Goal: Book appointment/travel/reservation

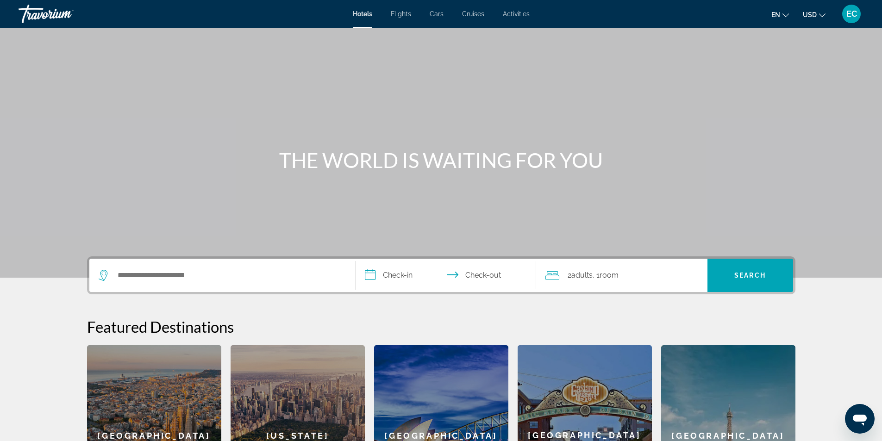
click at [849, 18] on span "EC" at bounding box center [851, 13] width 11 height 9
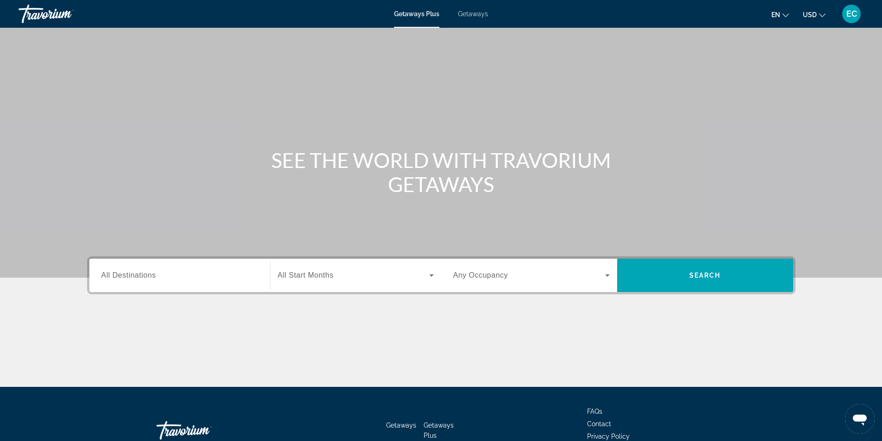
click at [855, 17] on span "EC" at bounding box center [851, 13] width 11 height 9
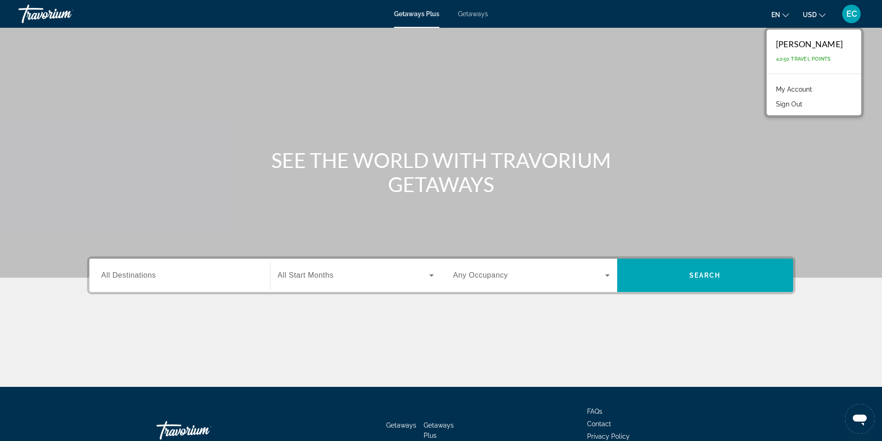
drag, startPoint x: 434, startPoint y: 328, endPoint x: 408, endPoint y: 322, distance: 26.2
click at [433, 328] on div "Main content" at bounding box center [441, 352] width 708 height 69
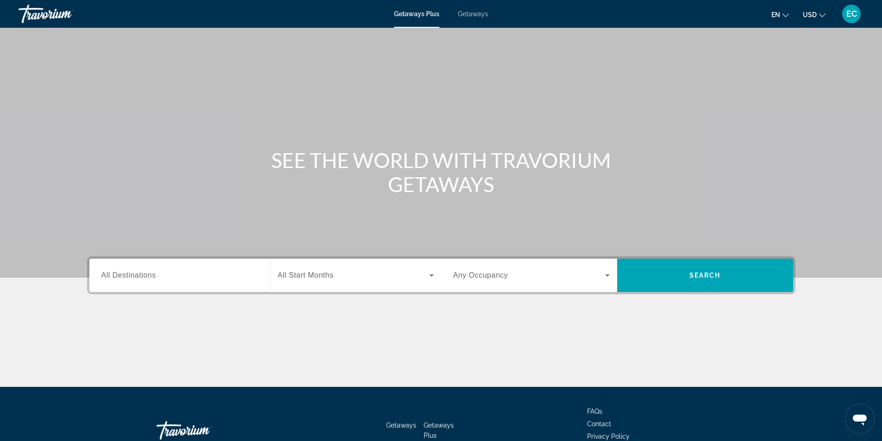
click at [210, 267] on div "Search widget" at bounding box center [179, 276] width 156 height 26
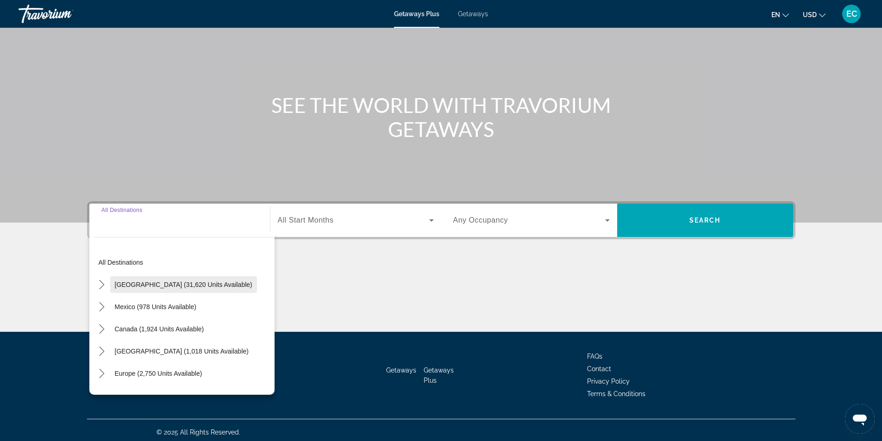
scroll to position [59, 0]
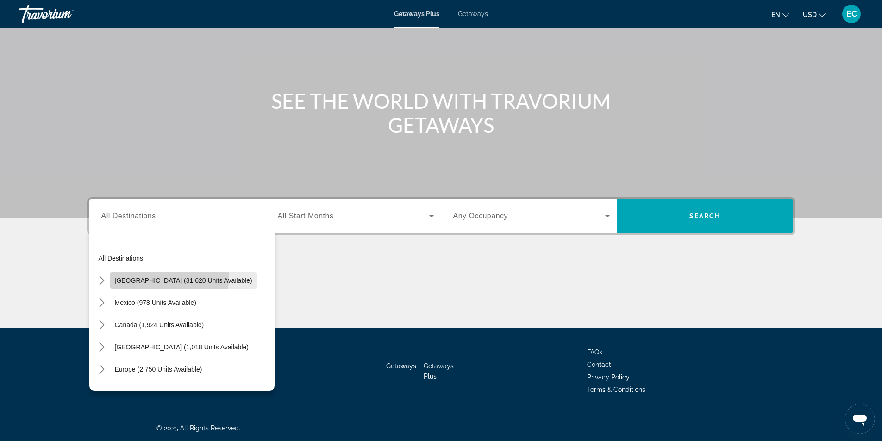
click at [156, 276] on span "Select destination: United States (31,620 units available)" at bounding box center [183, 280] width 147 height 22
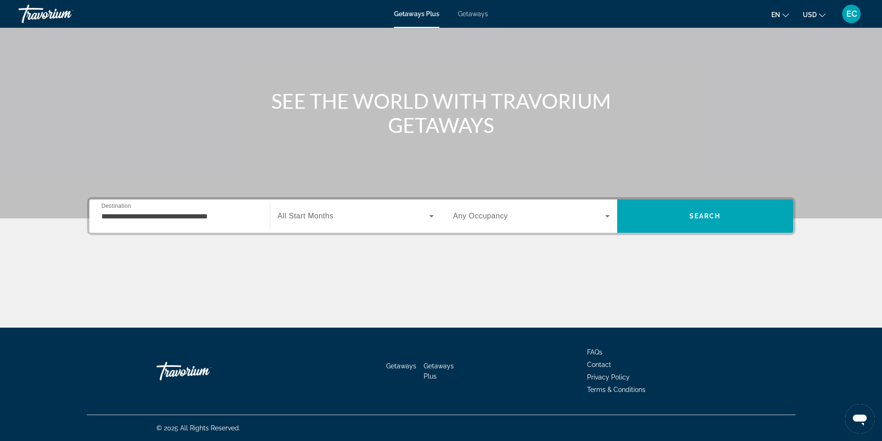
click at [124, 200] on div "**********" at bounding box center [179, 216] width 171 height 33
click at [132, 213] on input "**********" at bounding box center [179, 216] width 156 height 11
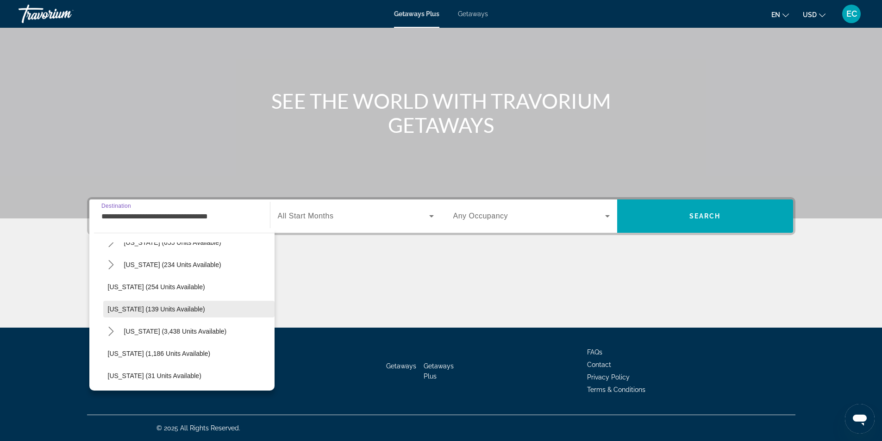
scroll to position [741, 0]
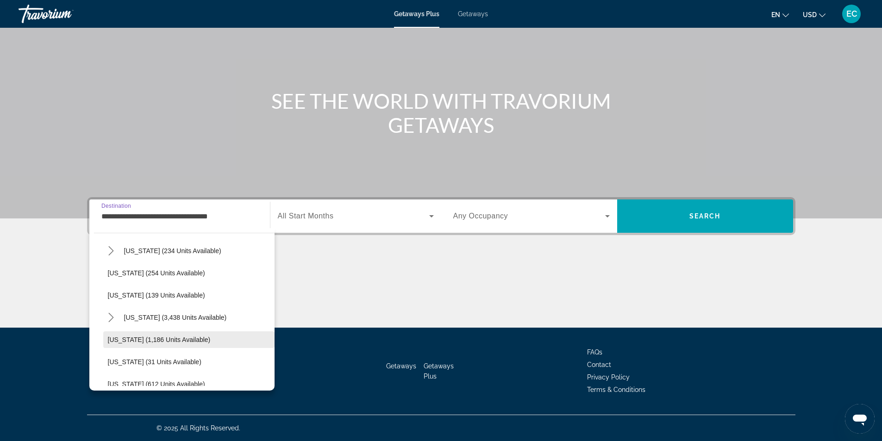
click at [224, 341] on span "Select destination: Washington (1,186 units available)" at bounding box center [188, 340] width 171 height 22
type input "**********"
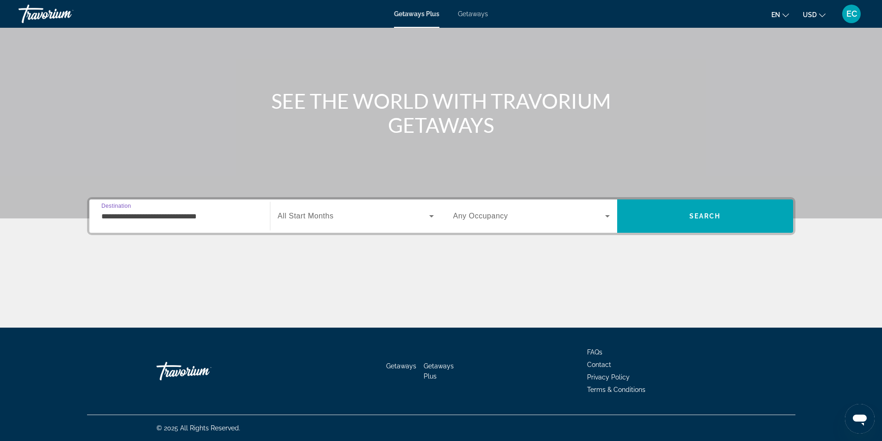
click at [348, 217] on span "Search widget" at bounding box center [353, 216] width 151 height 11
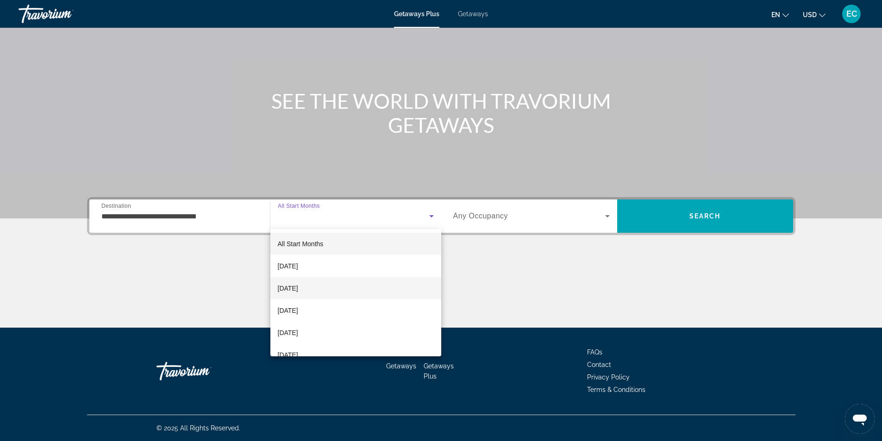
click at [351, 285] on mat-option "[DATE]" at bounding box center [355, 288] width 171 height 22
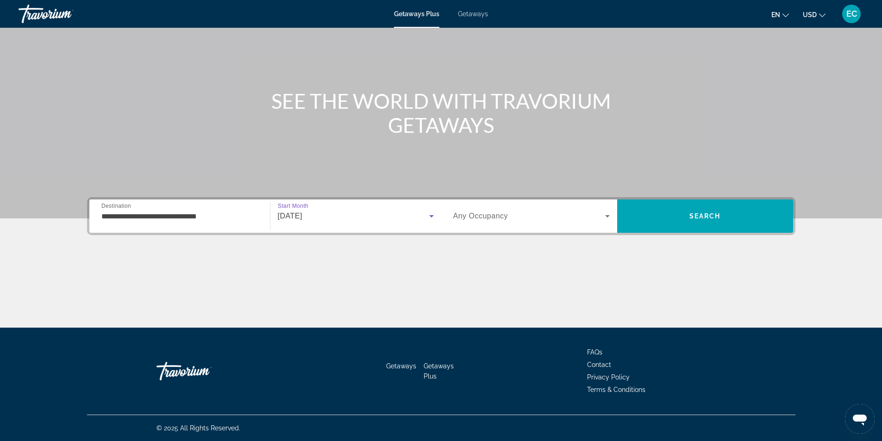
click at [513, 220] on span "Search widget" at bounding box center [529, 216] width 152 height 11
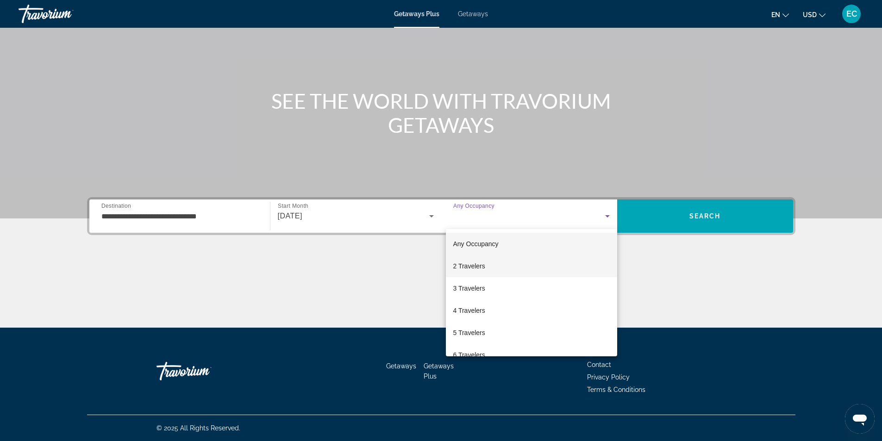
click at [473, 265] on span "2 Travelers" at bounding box center [469, 266] width 32 height 11
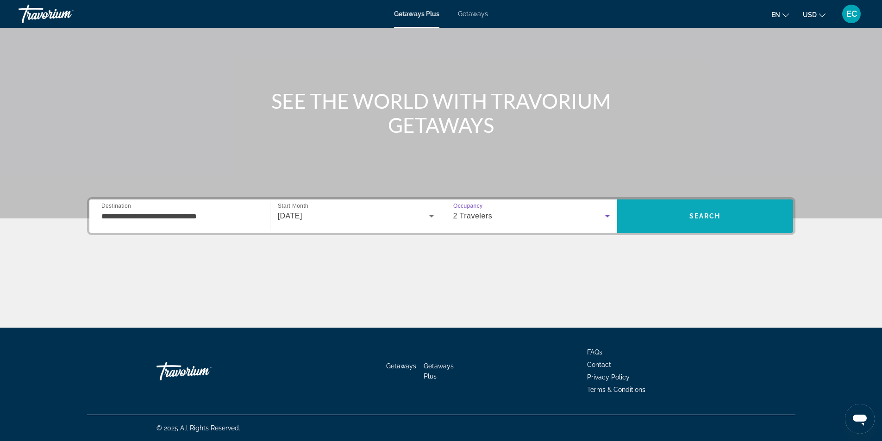
click at [704, 227] on span "Search" at bounding box center [705, 216] width 176 height 22
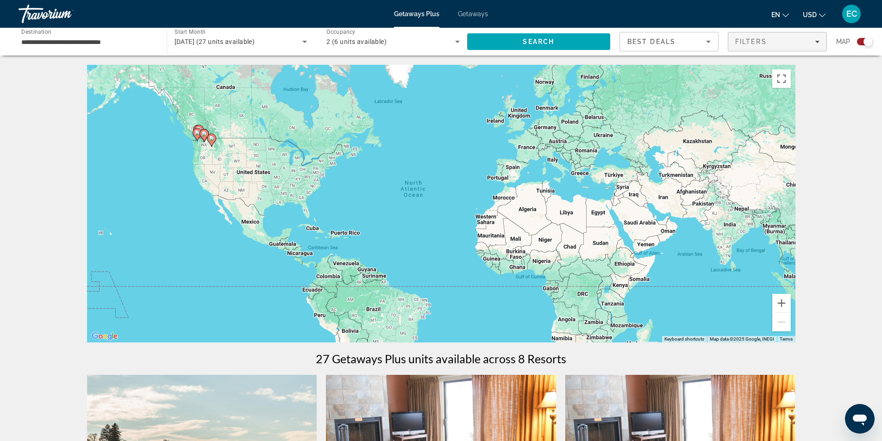
click at [763, 46] on span "Filters" at bounding box center [777, 42] width 98 height 22
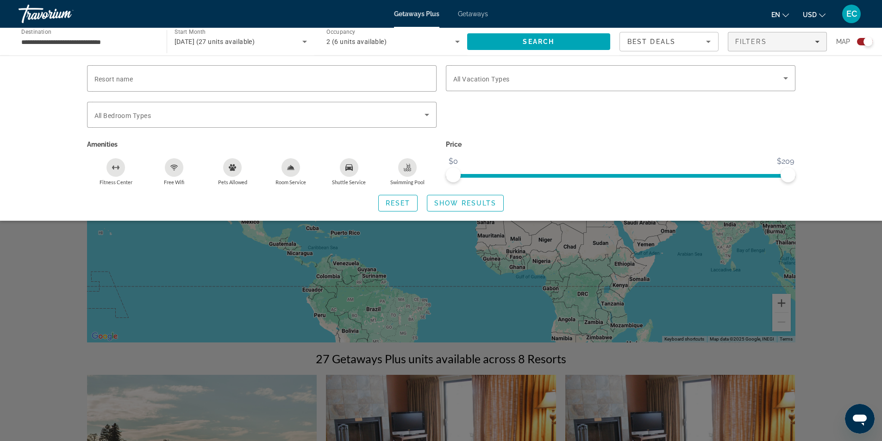
click at [224, 163] on div "Pets Allowed" at bounding box center [232, 167] width 19 height 19
click at [449, 206] on span "Show Results" at bounding box center [465, 203] width 62 height 7
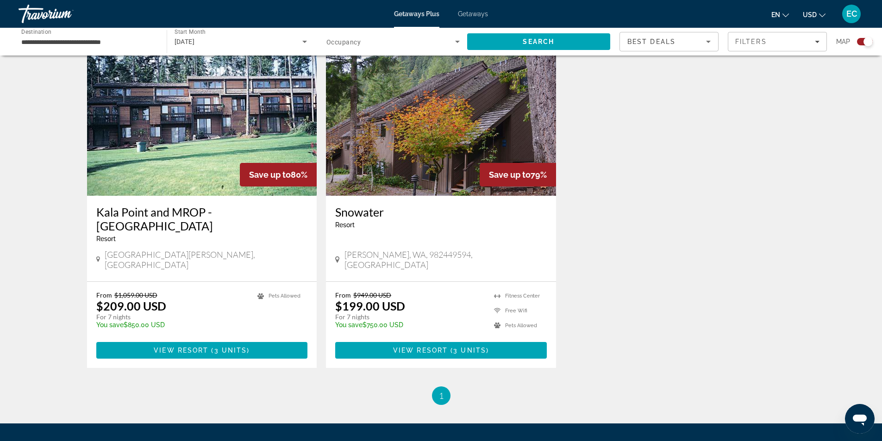
scroll to position [307, 0]
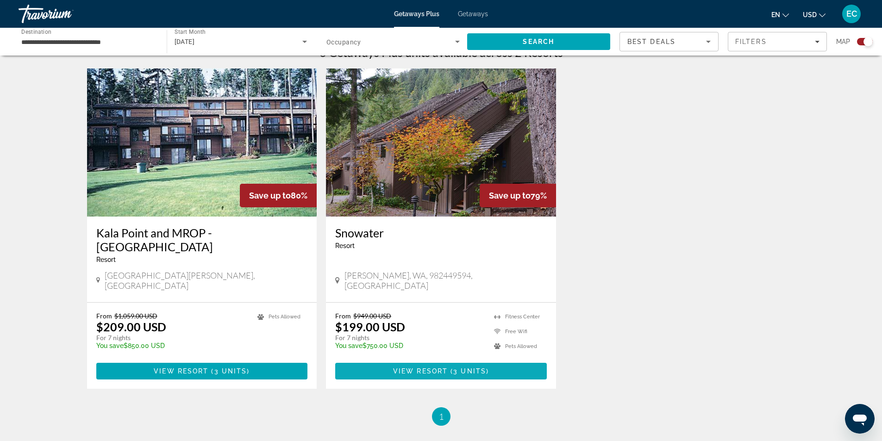
click at [431, 368] on span "View Resort" at bounding box center [420, 371] width 55 height 7
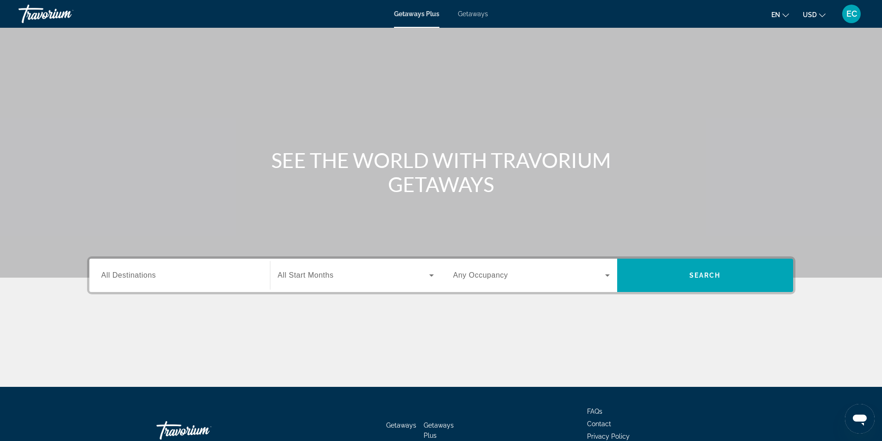
click at [469, 13] on span "Getaways" at bounding box center [473, 13] width 30 height 7
click at [131, 268] on div "Search widget" at bounding box center [179, 276] width 156 height 26
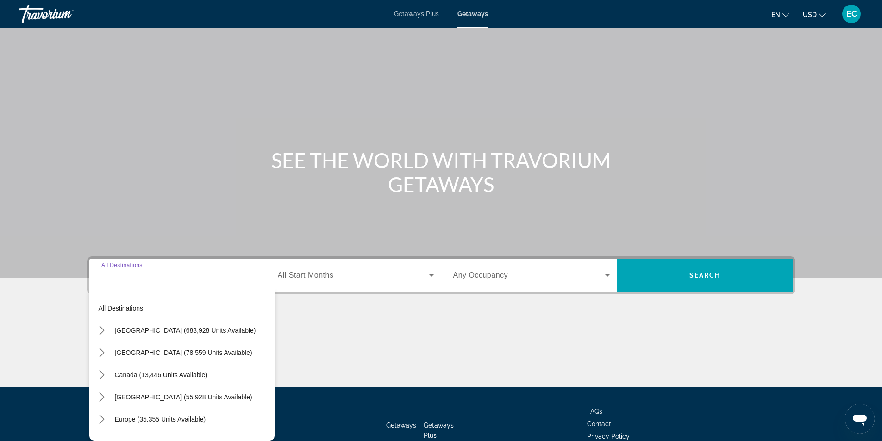
scroll to position [59, 0]
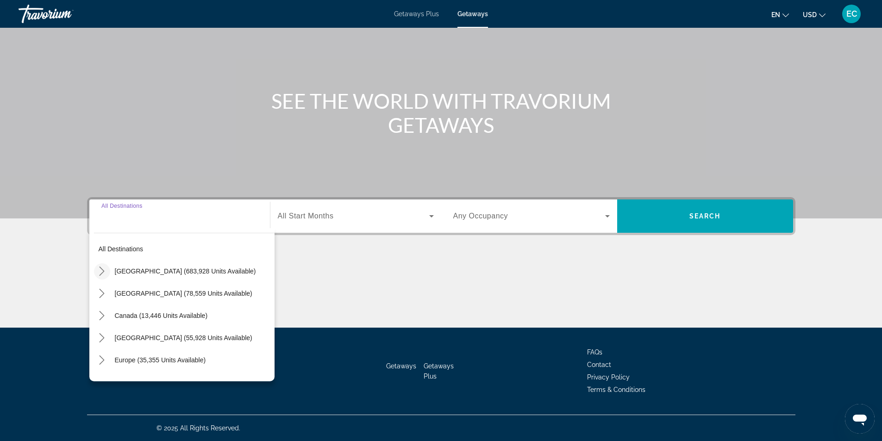
click at [102, 270] on icon "Toggle United States (683,928 units available) submenu" at bounding box center [102, 271] width 5 height 9
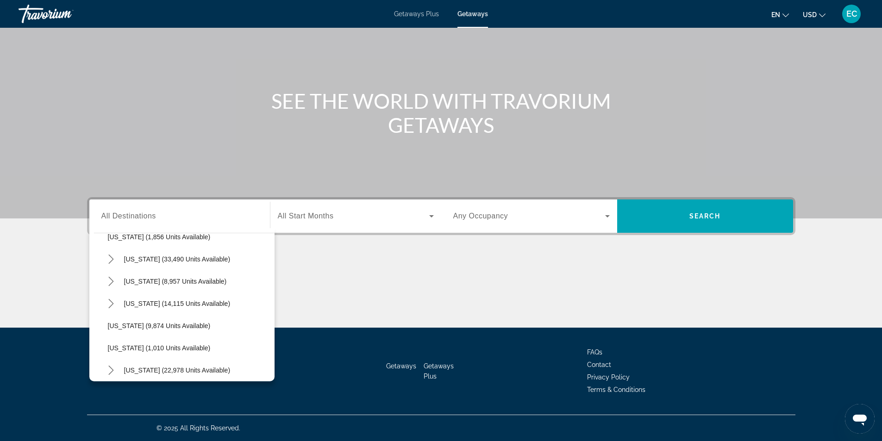
scroll to position [814, 0]
click at [167, 347] on span "[US_STATE] (25,252 units available)" at bounding box center [161, 346] width 106 height 7
type input "**********"
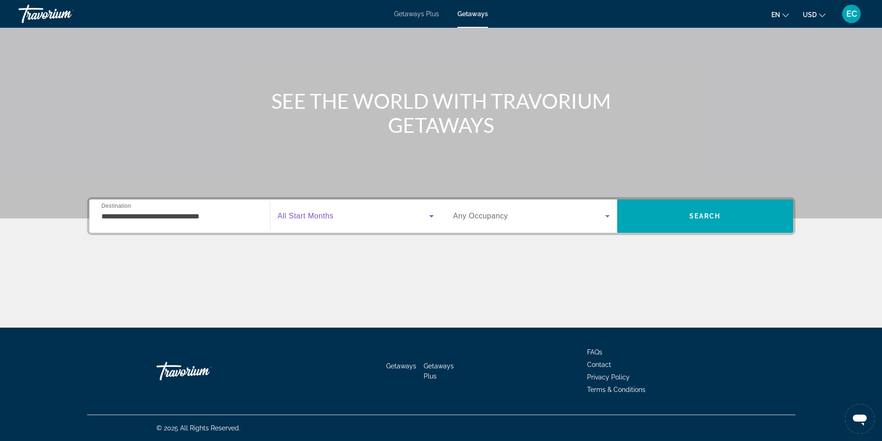
click at [334, 218] on span "Search widget" at bounding box center [353, 216] width 151 height 11
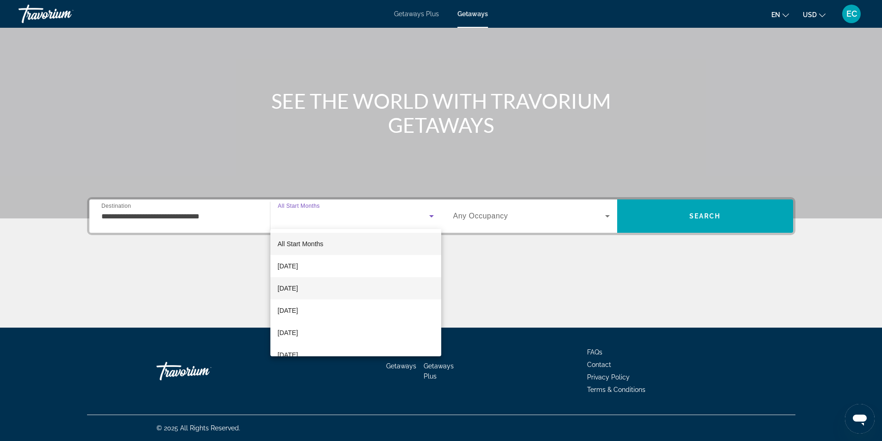
click at [298, 283] on span "[DATE]" at bounding box center [288, 288] width 20 height 11
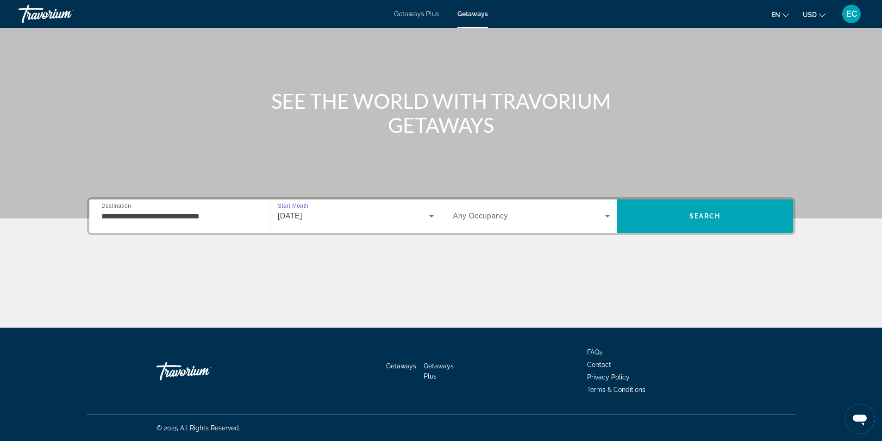
click at [482, 214] on span "Any Occupancy" at bounding box center [480, 216] width 55 height 8
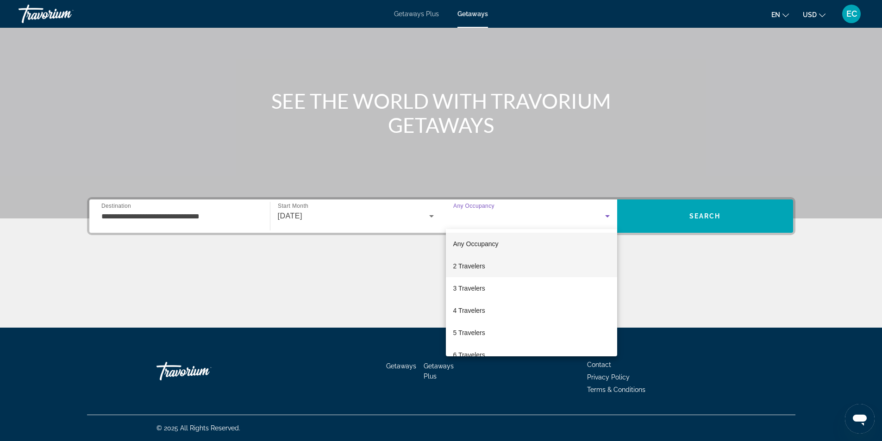
click at [472, 263] on span "2 Travelers" at bounding box center [469, 266] width 32 height 11
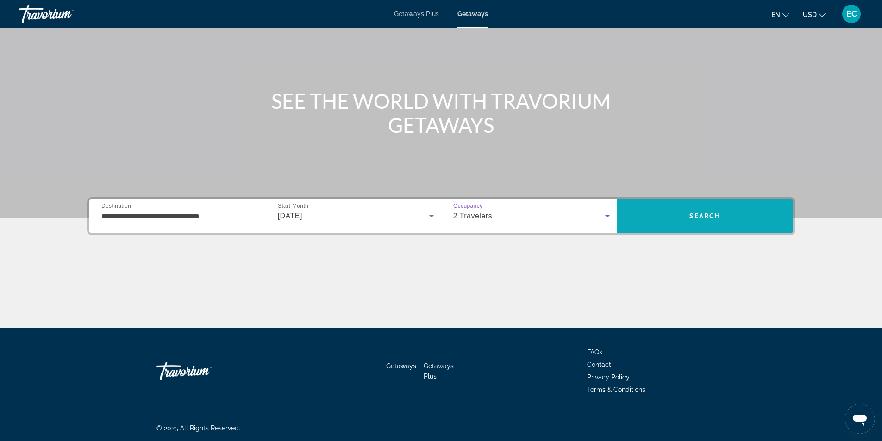
click at [697, 217] on span "Search" at bounding box center [704, 216] width 31 height 7
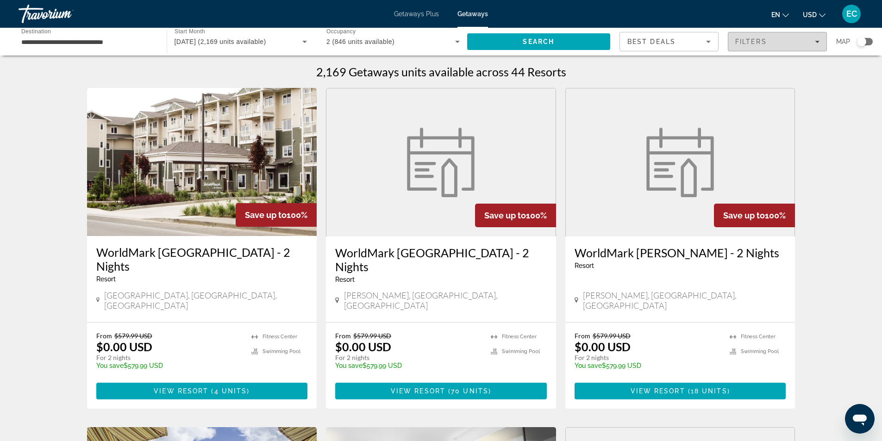
click at [782, 40] on div "Filters" at bounding box center [777, 41] width 84 height 7
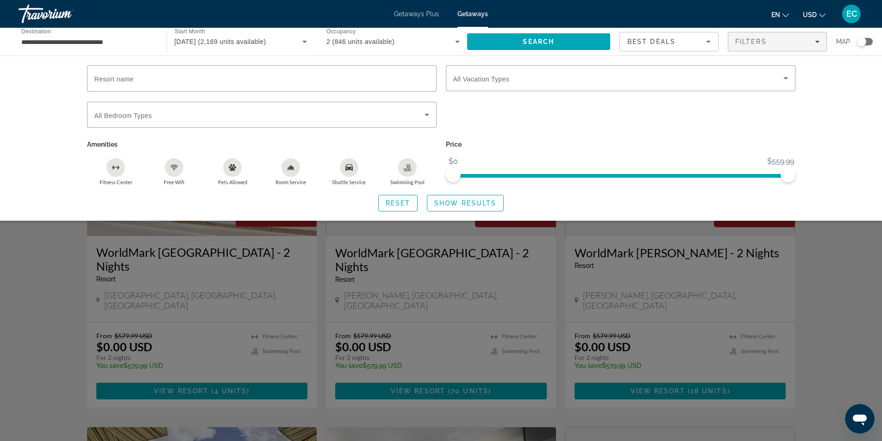
click at [235, 167] on icon "Pets Allowed" at bounding box center [232, 167] width 7 height 6
click at [469, 206] on span "Show Results" at bounding box center [465, 203] width 62 height 7
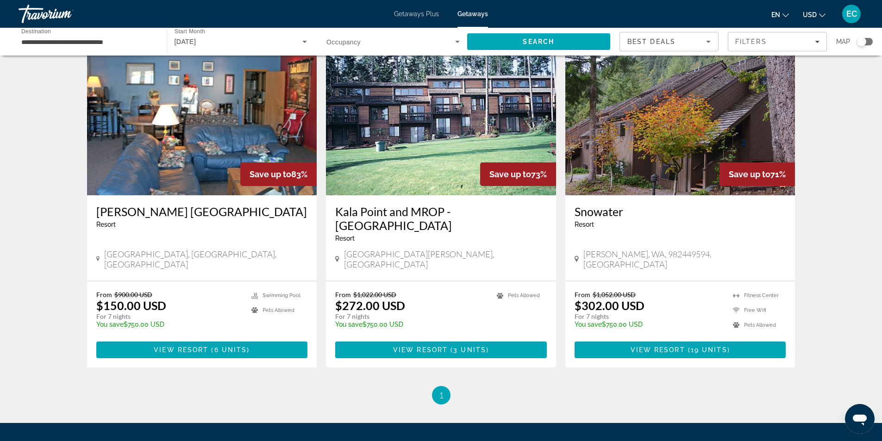
scroll to position [19, 0]
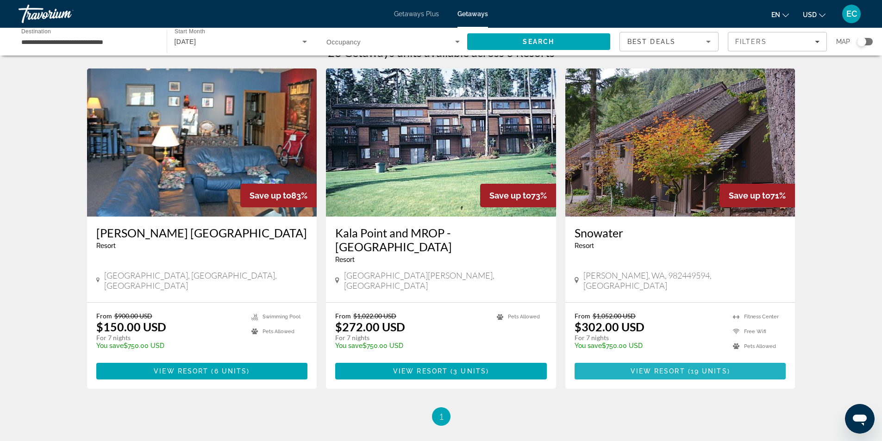
click at [594, 360] on span "Main content" at bounding box center [681, 371] width 212 height 22
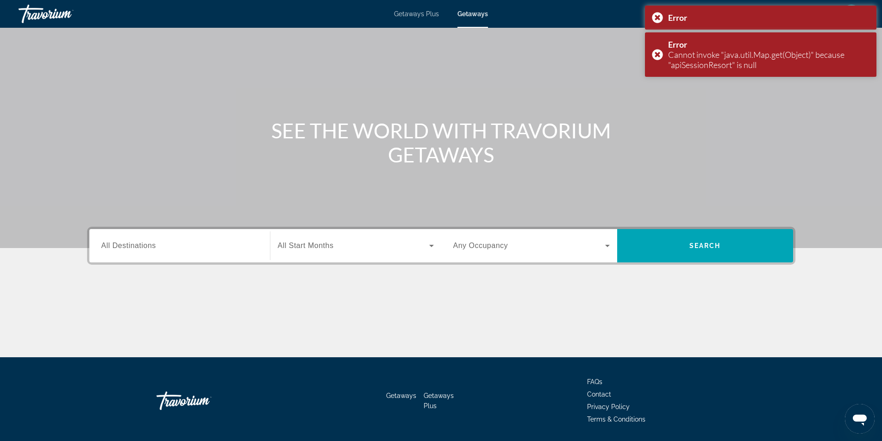
scroll to position [59, 0]
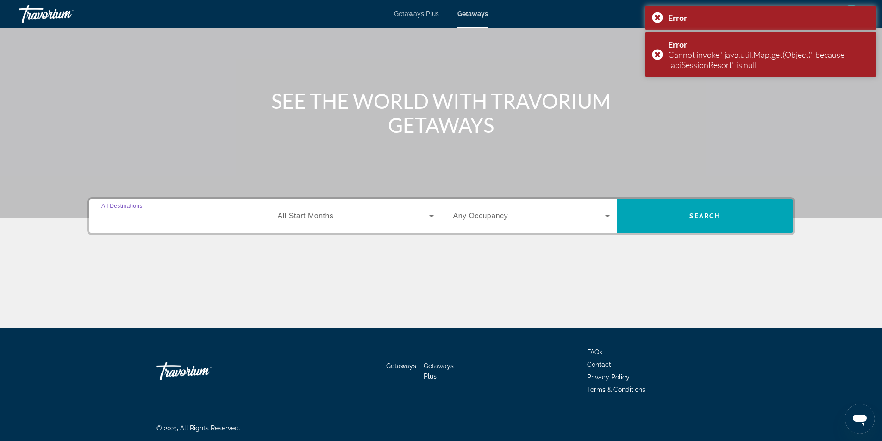
click at [240, 218] on input "Destination All Destinations" at bounding box center [179, 216] width 156 height 11
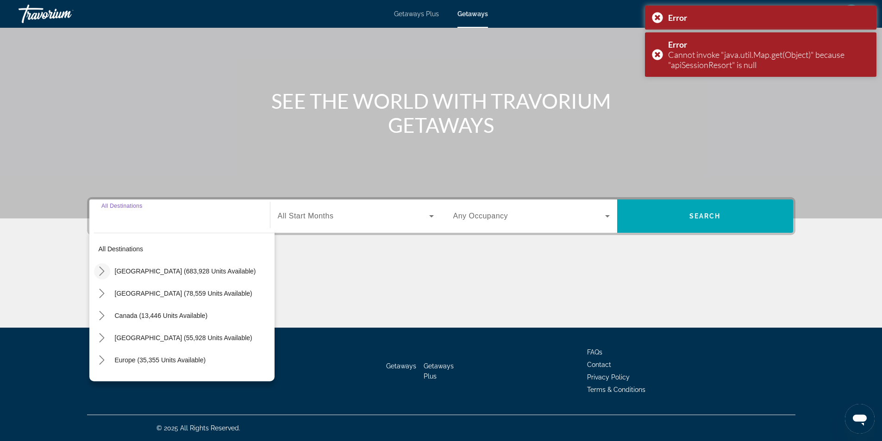
click at [100, 273] on icon "Toggle United States (683,928 units available) submenu" at bounding box center [101, 271] width 9 height 9
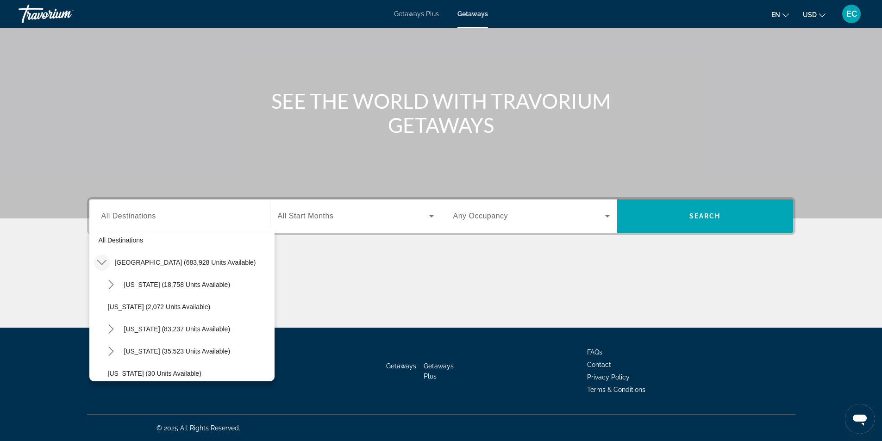
scroll to position [0, 0]
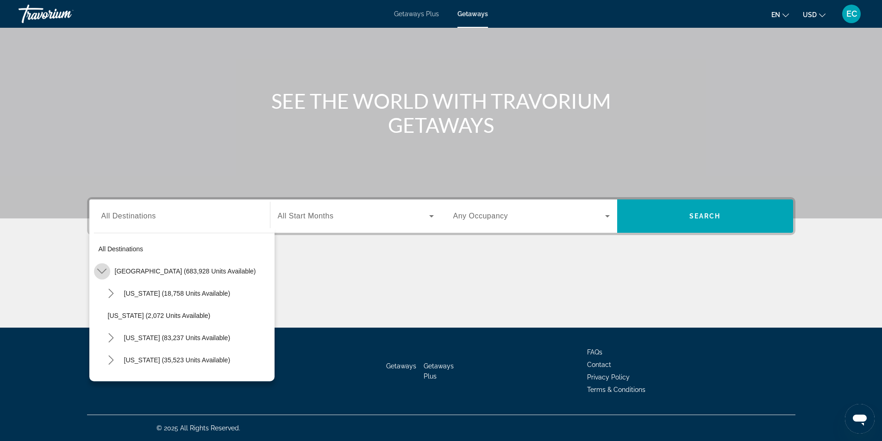
click at [103, 265] on mat-icon "Toggle United States (683,928 units available) submenu" at bounding box center [102, 271] width 16 height 16
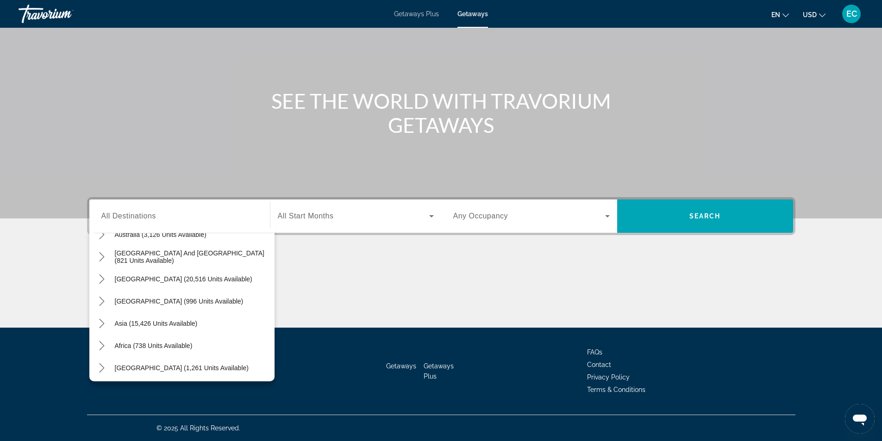
scroll to position [150, 0]
click at [100, 321] on icon "Toggle Asia (15,426 units available) submenu" at bounding box center [101, 321] width 9 height 9
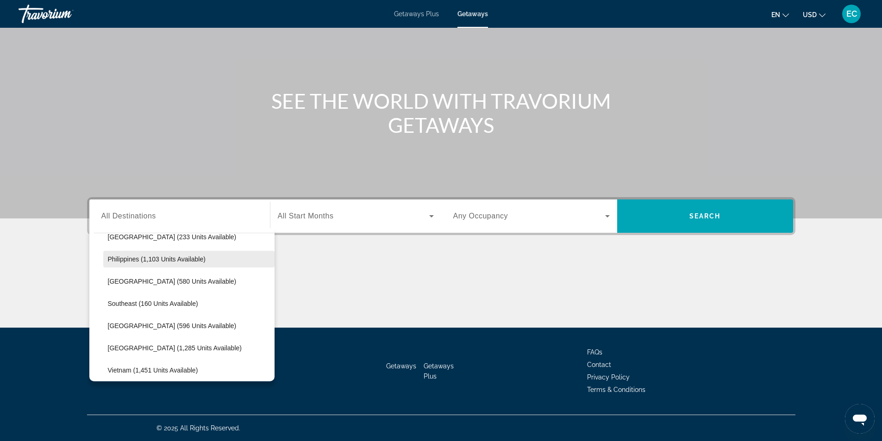
scroll to position [458, 0]
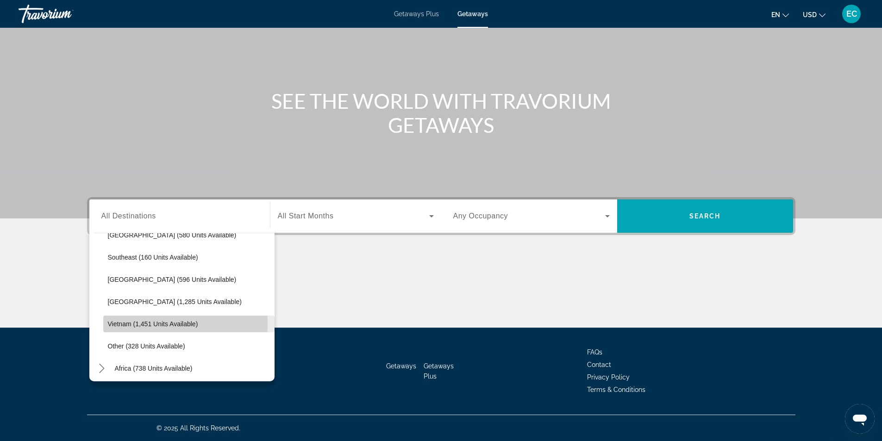
click at [175, 324] on span "Vietnam (1,451 units available)" at bounding box center [153, 323] width 90 height 7
type input "**********"
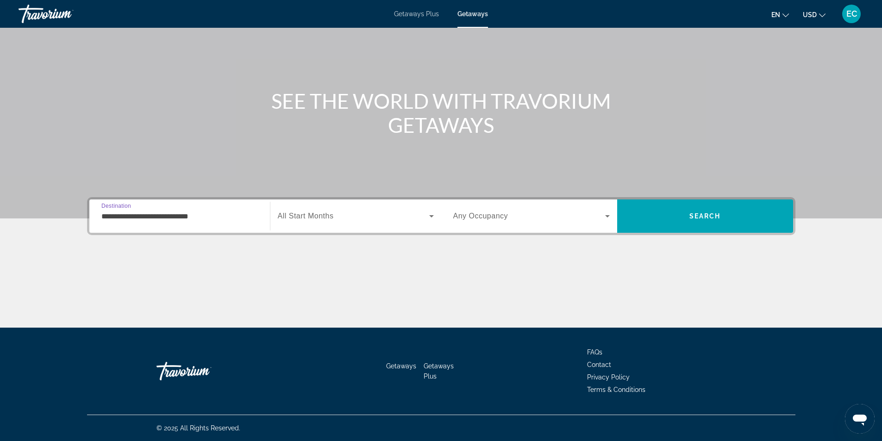
click at [298, 220] on span "Search widget" at bounding box center [353, 216] width 151 height 11
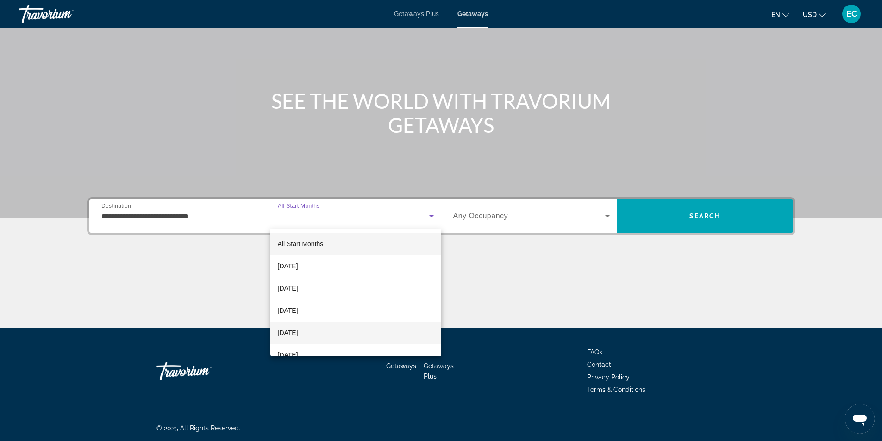
click at [326, 334] on mat-option "[DATE]" at bounding box center [355, 333] width 171 height 22
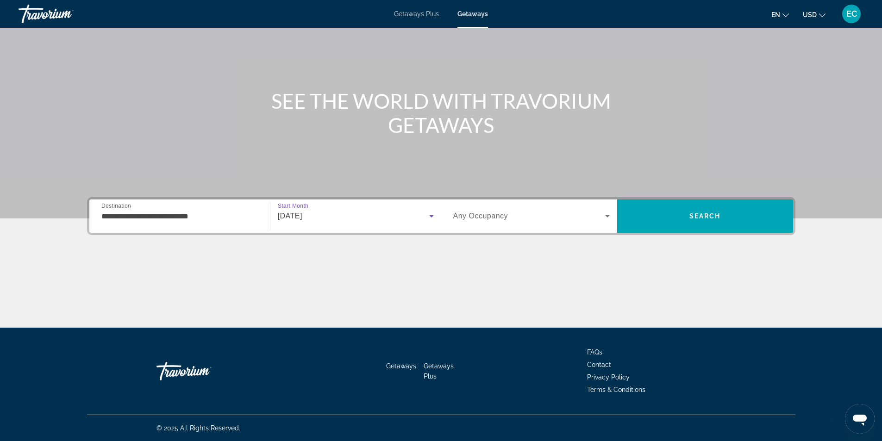
click at [535, 218] on span "Search widget" at bounding box center [529, 216] width 152 height 11
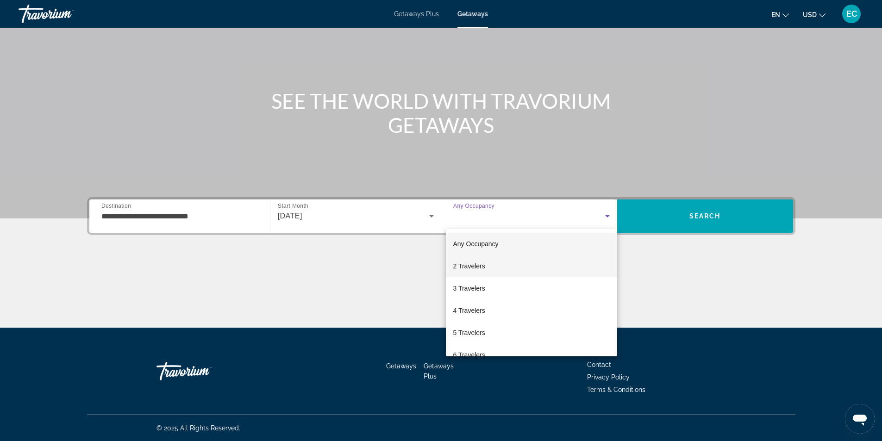
click at [519, 269] on mat-option "2 Travelers" at bounding box center [531, 266] width 171 height 22
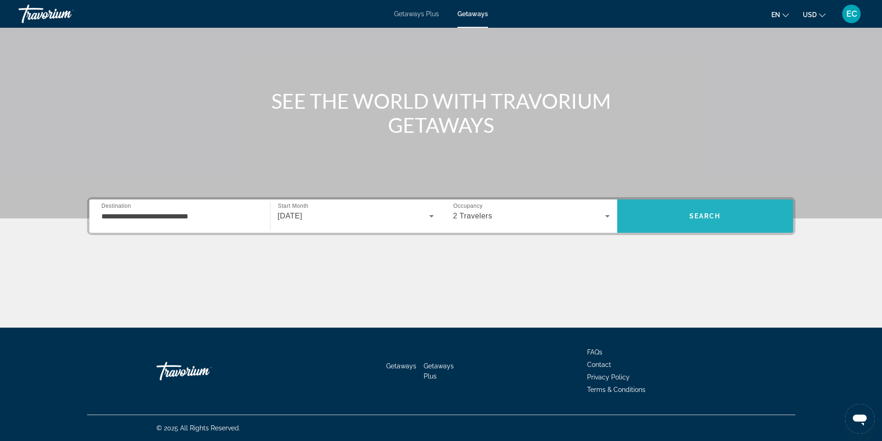
click at [679, 230] on span "Search" at bounding box center [705, 216] width 176 height 33
